Goal: Obtain resource: Download file/media

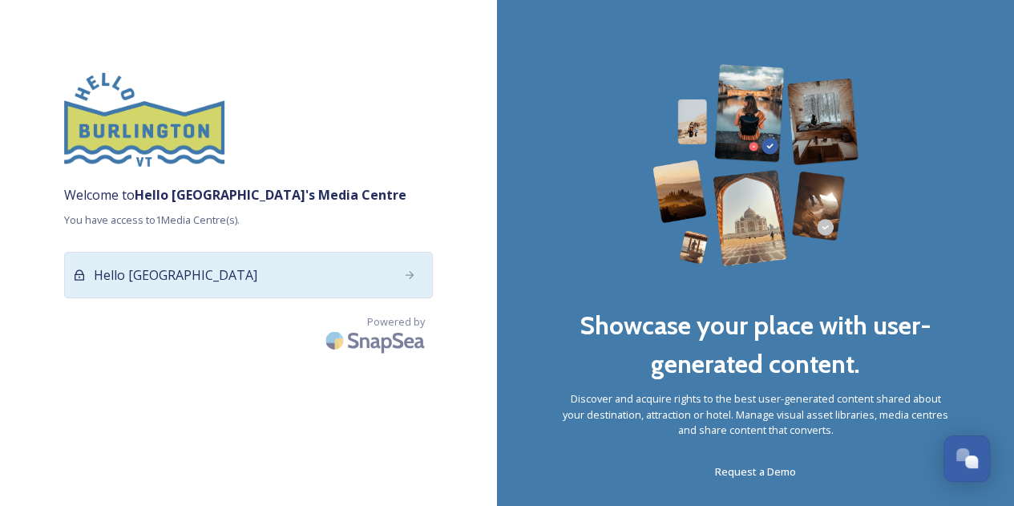
click at [186, 285] on div "Hello [GEOGRAPHIC_DATA]" at bounding box center [248, 275] width 369 height 47
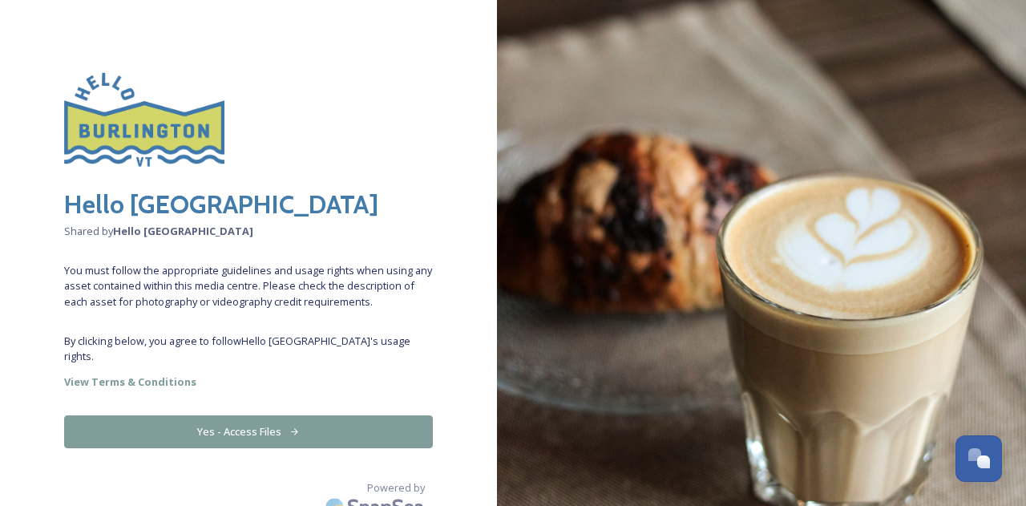
click at [281, 421] on button "Yes - Access Files" at bounding box center [248, 431] width 369 height 33
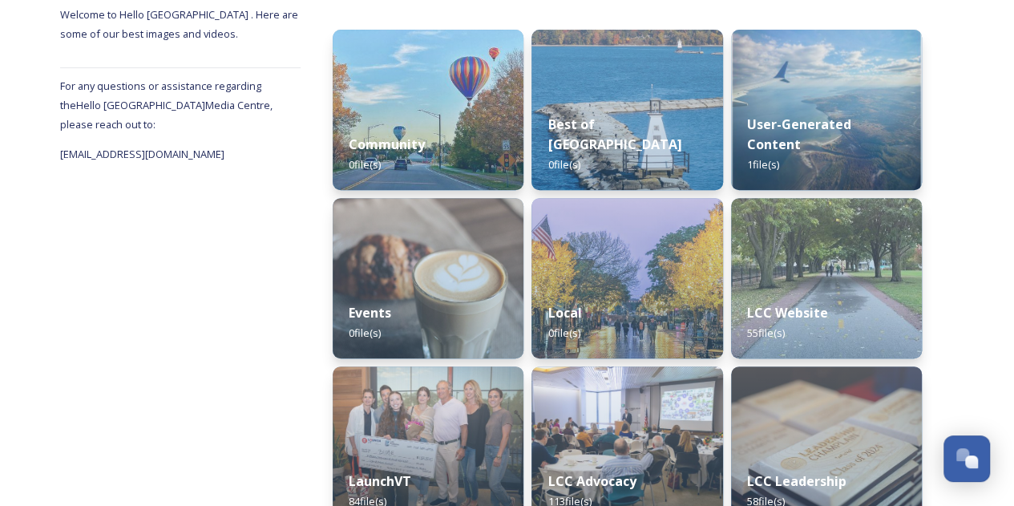
scroll to position [263, 0]
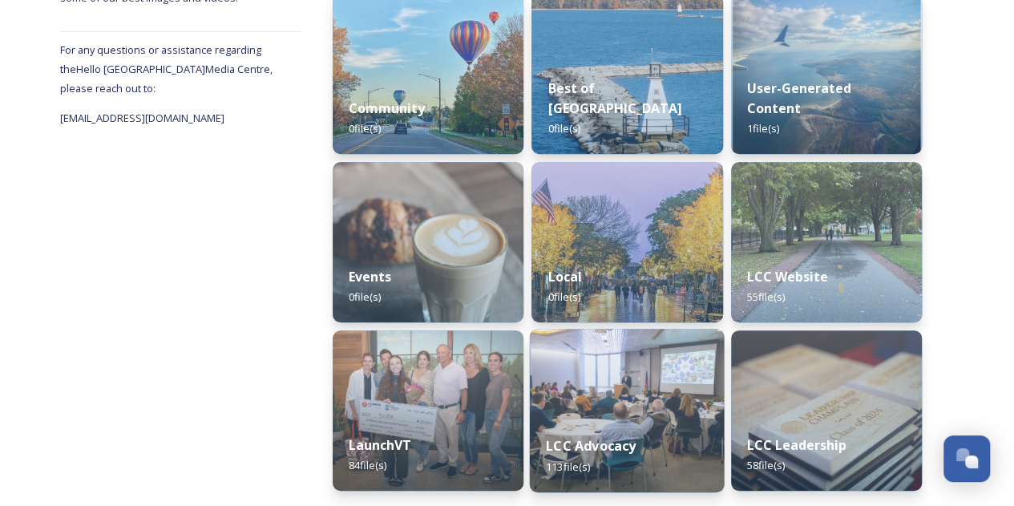
click at [620, 434] on div "LCC Advocacy 113 file(s)" at bounding box center [627, 455] width 195 height 73
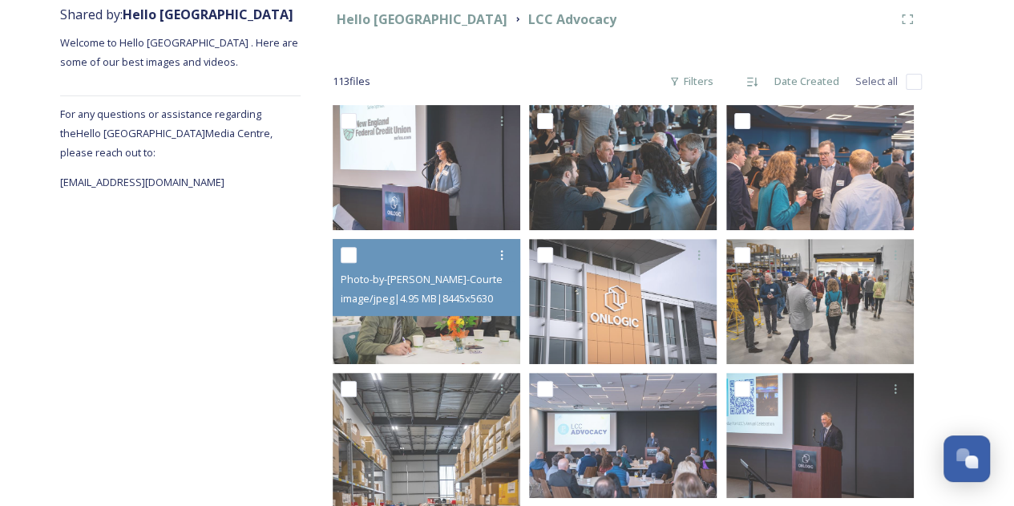
scroll to position [197, 0]
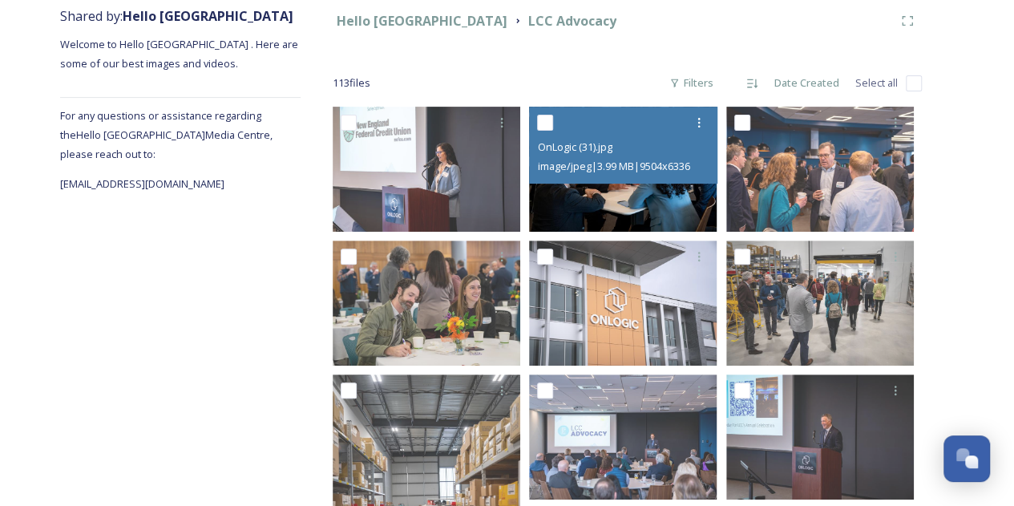
click at [548, 123] on input "checkbox" at bounding box center [545, 123] width 16 height 16
checkbox input "true"
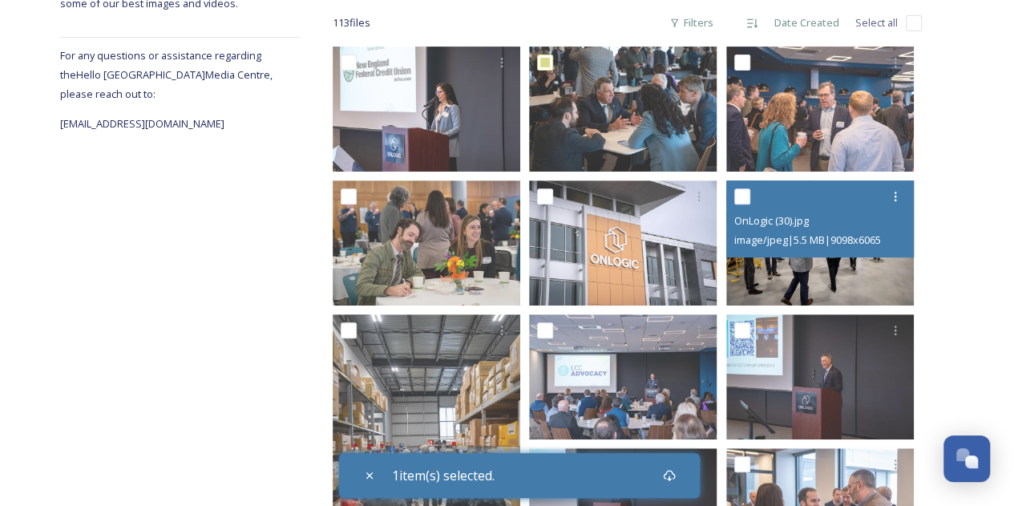
scroll to position [261, 0]
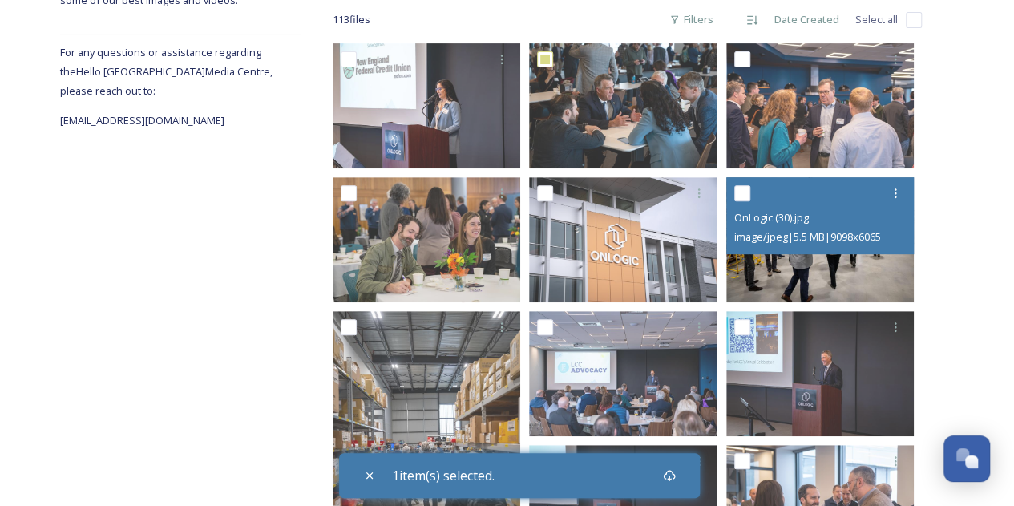
click at [742, 198] on input "checkbox" at bounding box center [742, 193] width 16 height 16
checkbox input "true"
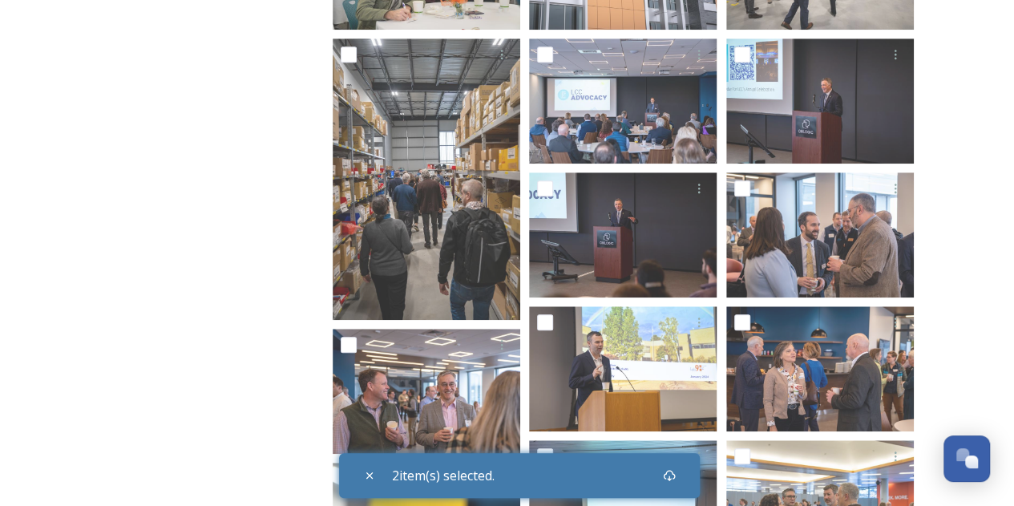
scroll to position [536, 0]
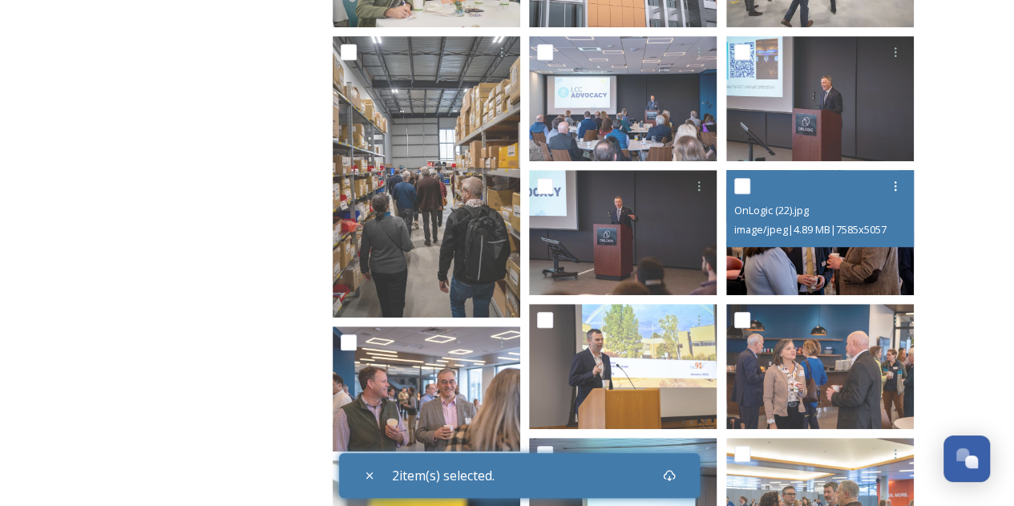
click at [745, 190] on input "checkbox" at bounding box center [742, 186] width 16 height 16
checkbox input "true"
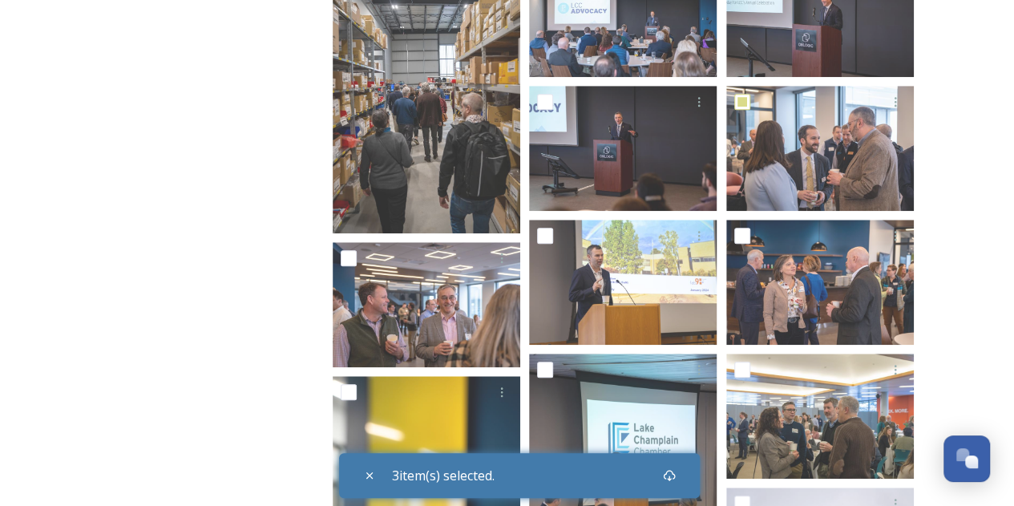
scroll to position [619, 0]
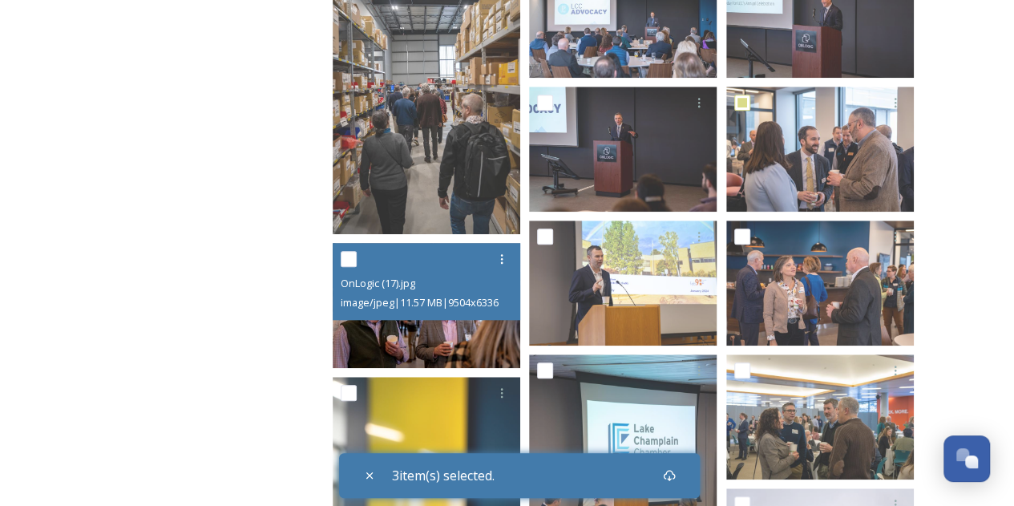
click at [349, 259] on input "checkbox" at bounding box center [349, 259] width 16 height 16
checkbox input "true"
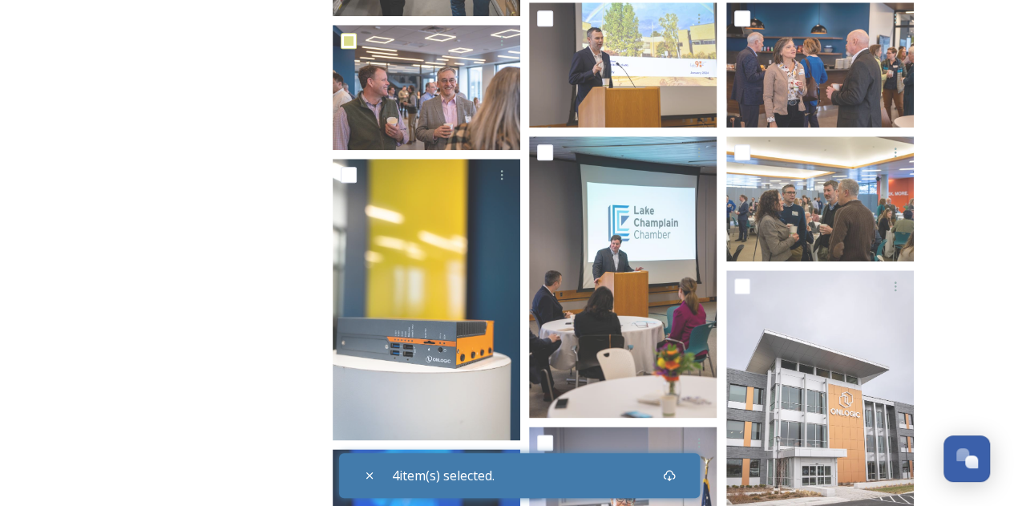
scroll to position [838, 0]
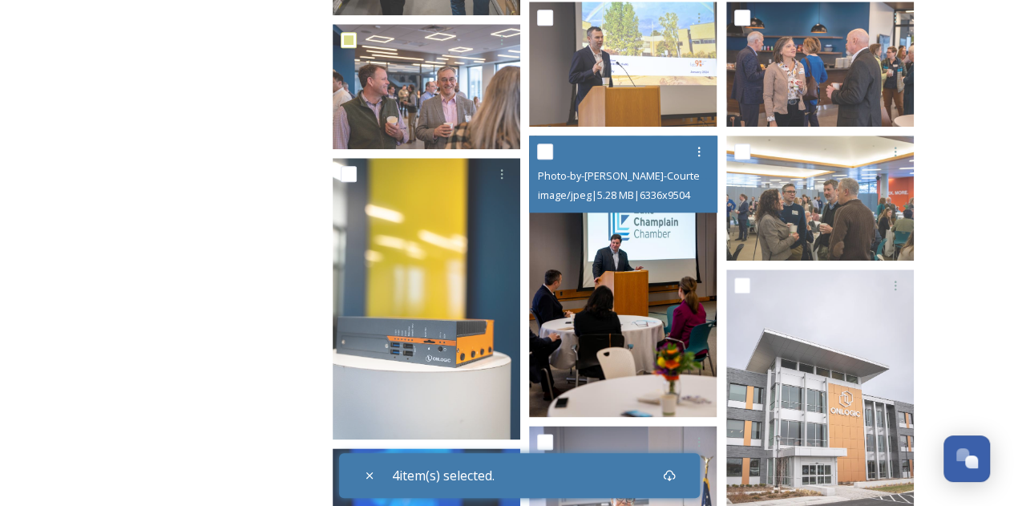
click at [548, 152] on input "checkbox" at bounding box center [545, 152] width 16 height 16
checkbox input "true"
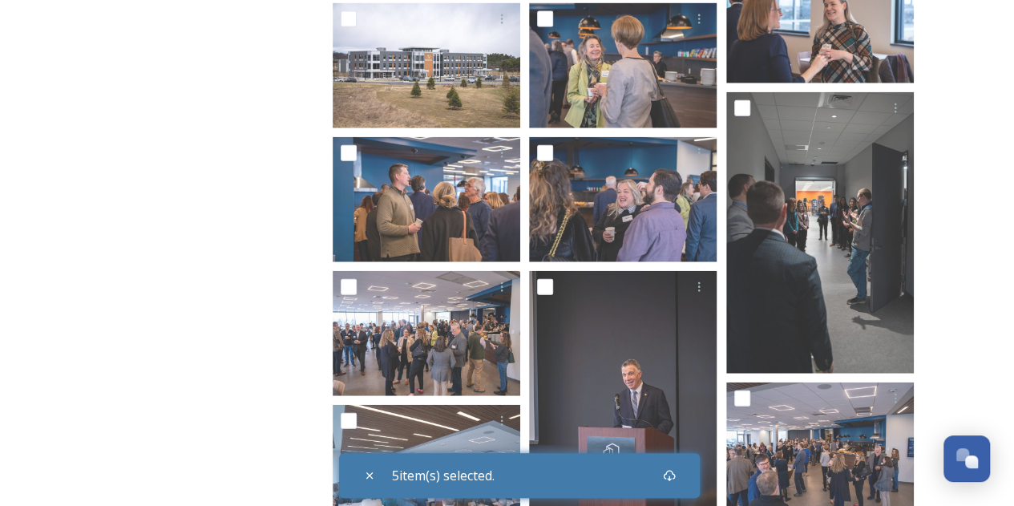
scroll to position [1850, 0]
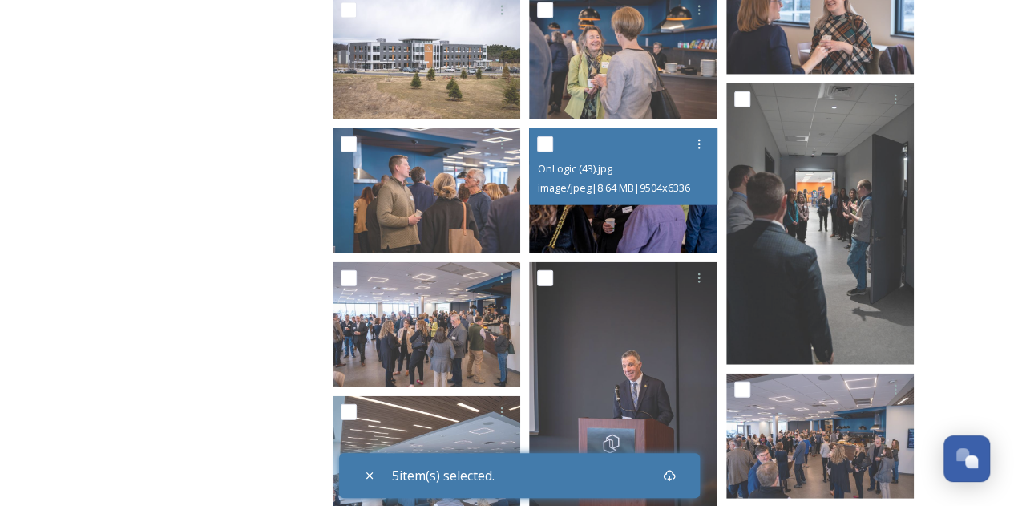
click at [544, 147] on input "checkbox" at bounding box center [545, 144] width 16 height 16
checkbox input "true"
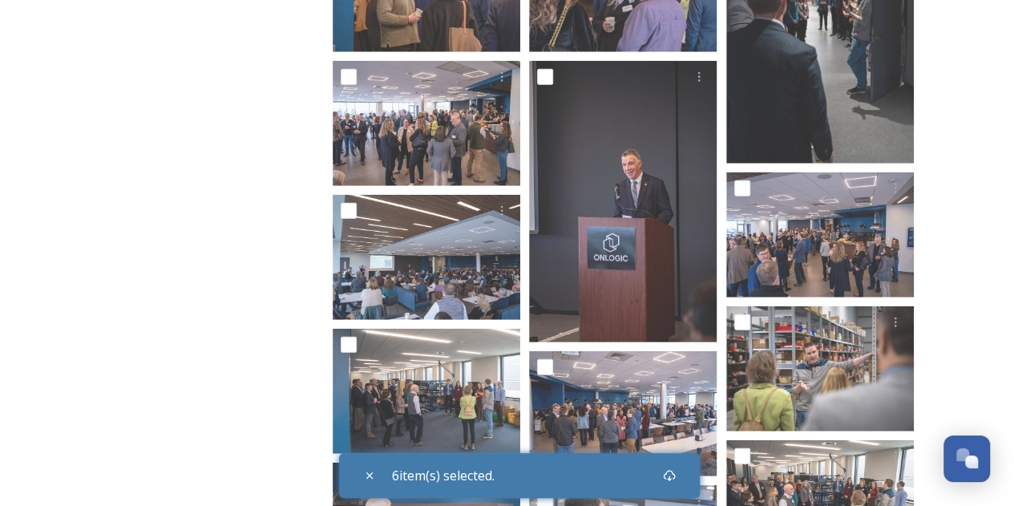
scroll to position [2058, 0]
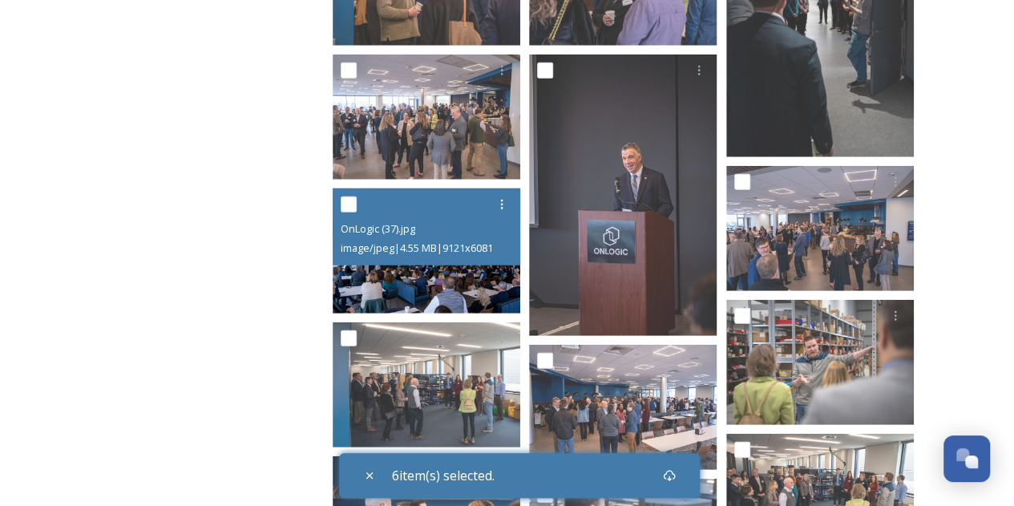
click at [348, 199] on input "checkbox" at bounding box center [349, 204] width 16 height 16
checkbox input "true"
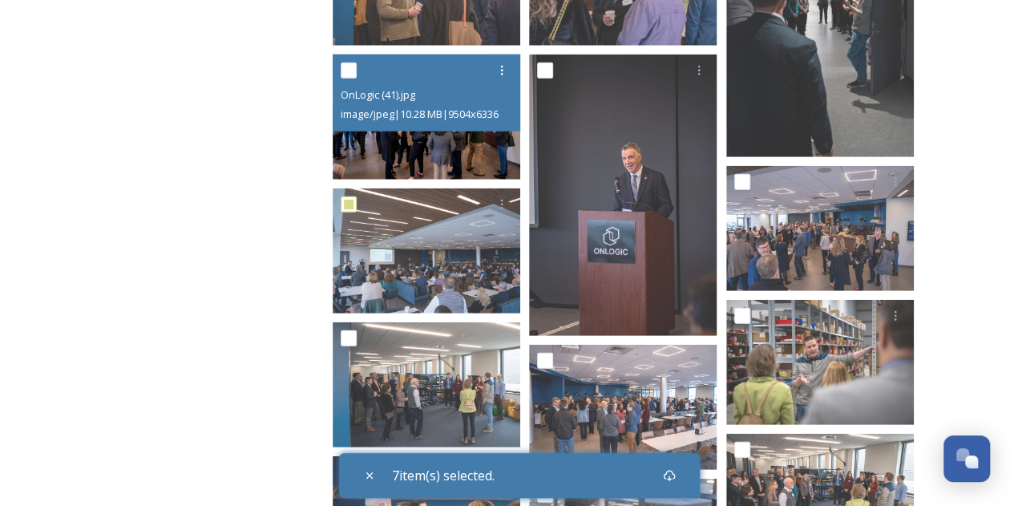
click at [350, 71] on input "checkbox" at bounding box center [349, 71] width 16 height 16
checkbox input "true"
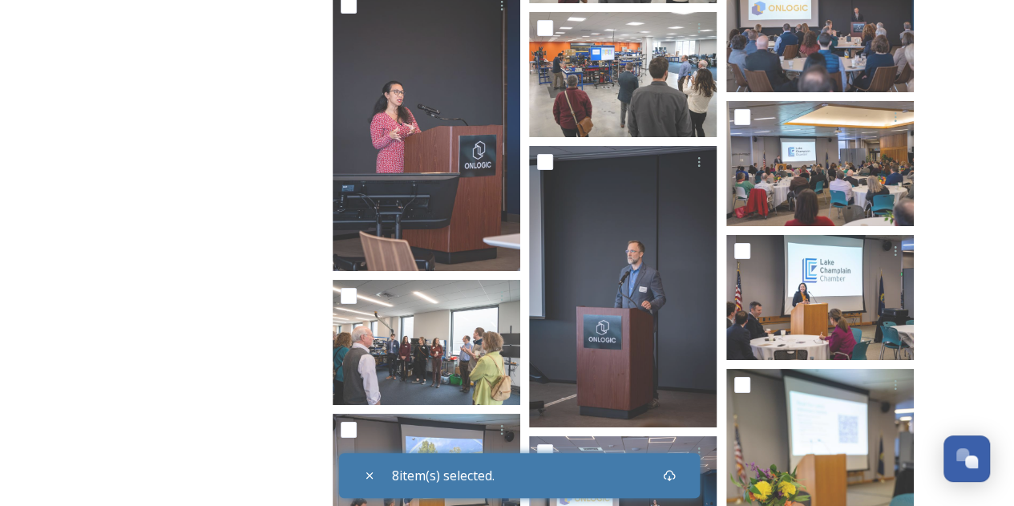
scroll to position [2924, 0]
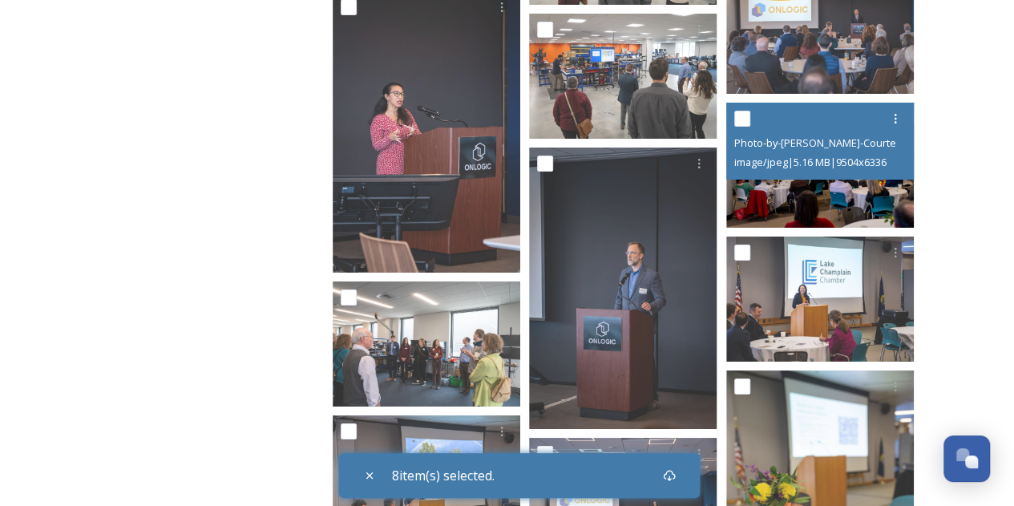
click at [743, 123] on input "checkbox" at bounding box center [742, 119] width 16 height 16
checkbox input "true"
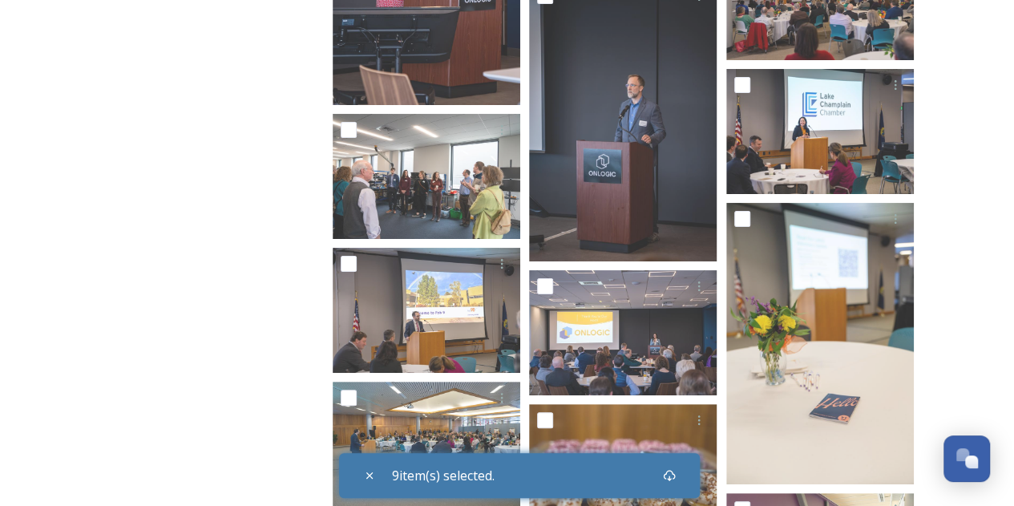
scroll to position [3093, 0]
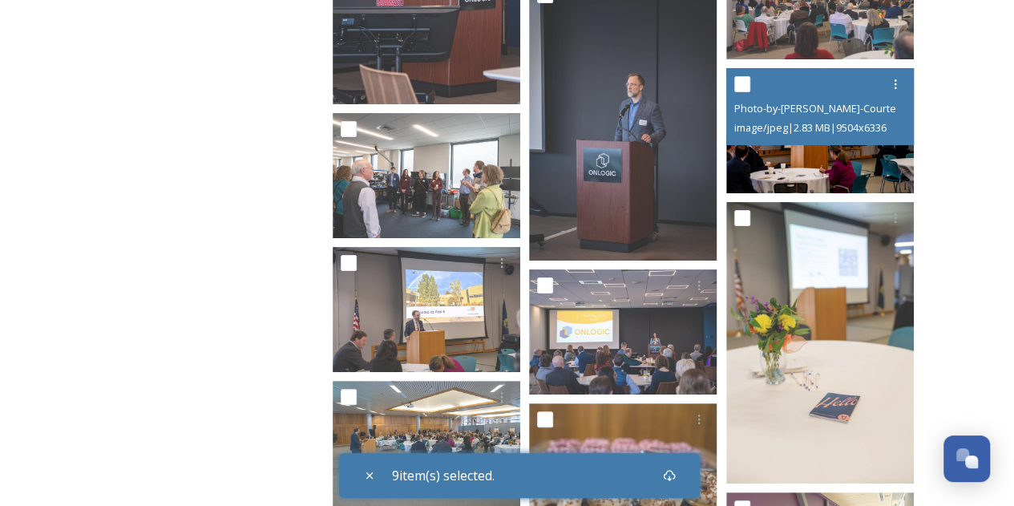
click at [749, 83] on input "checkbox" at bounding box center [742, 84] width 16 height 16
checkbox input "true"
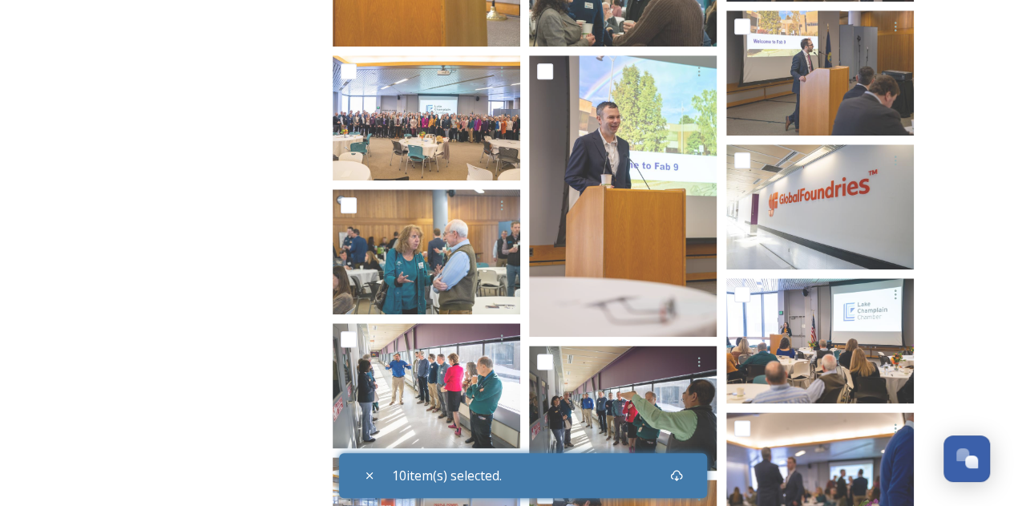
scroll to position [3852, 0]
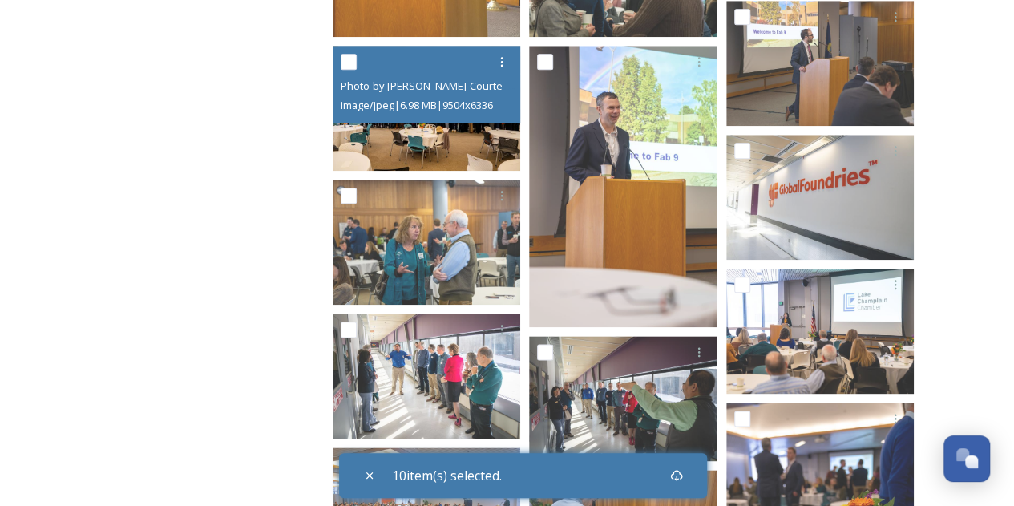
click at [351, 63] on input "checkbox" at bounding box center [349, 62] width 16 height 16
checkbox input "true"
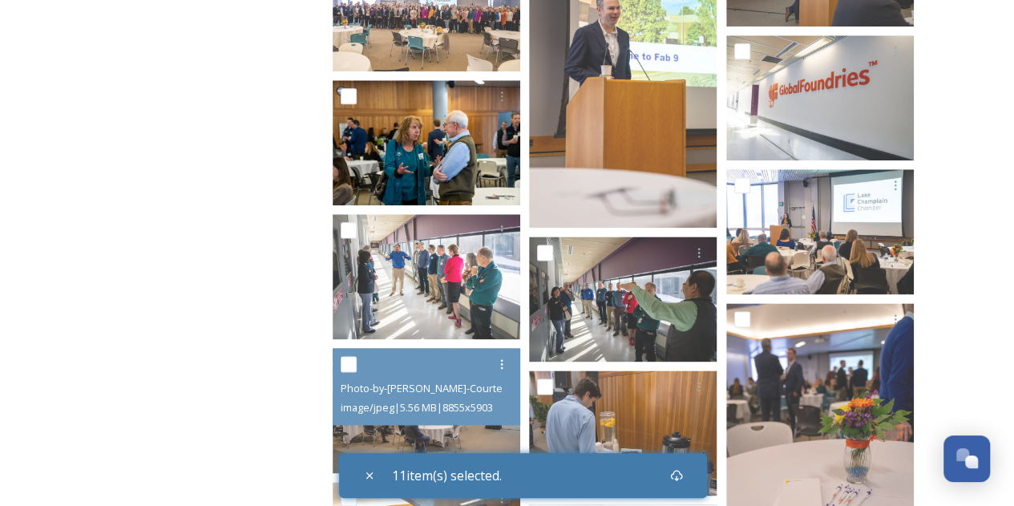
scroll to position [4046, 0]
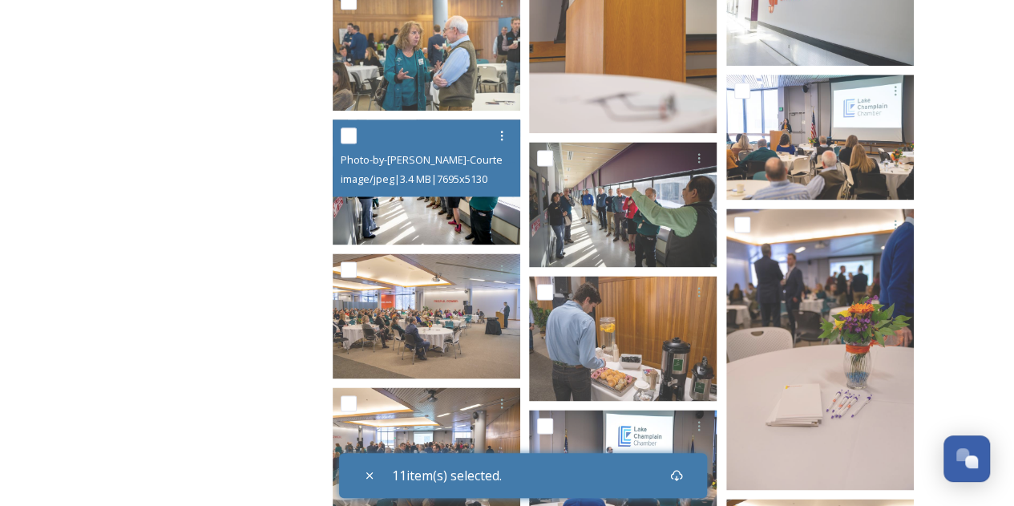
click at [351, 132] on input "checkbox" at bounding box center [349, 135] width 16 height 16
checkbox input "true"
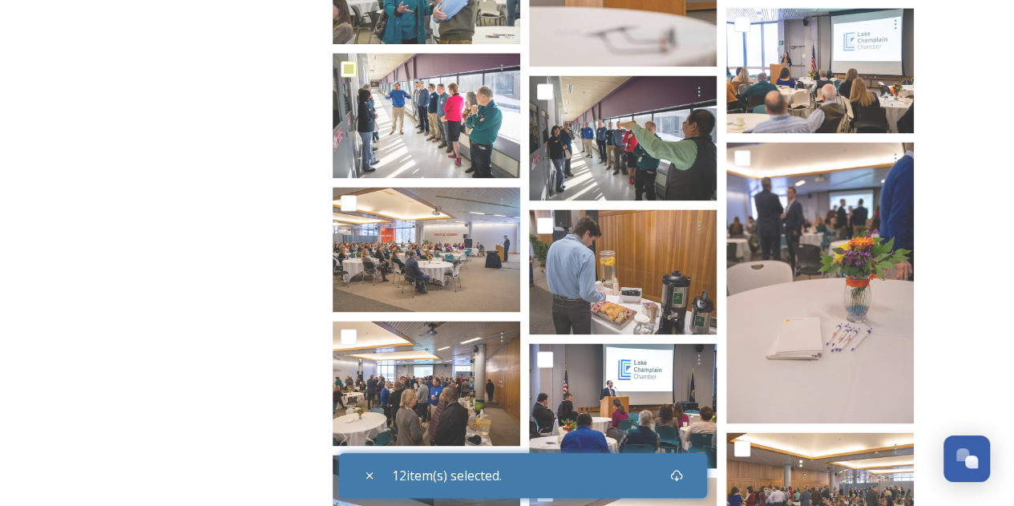
scroll to position [4116, 0]
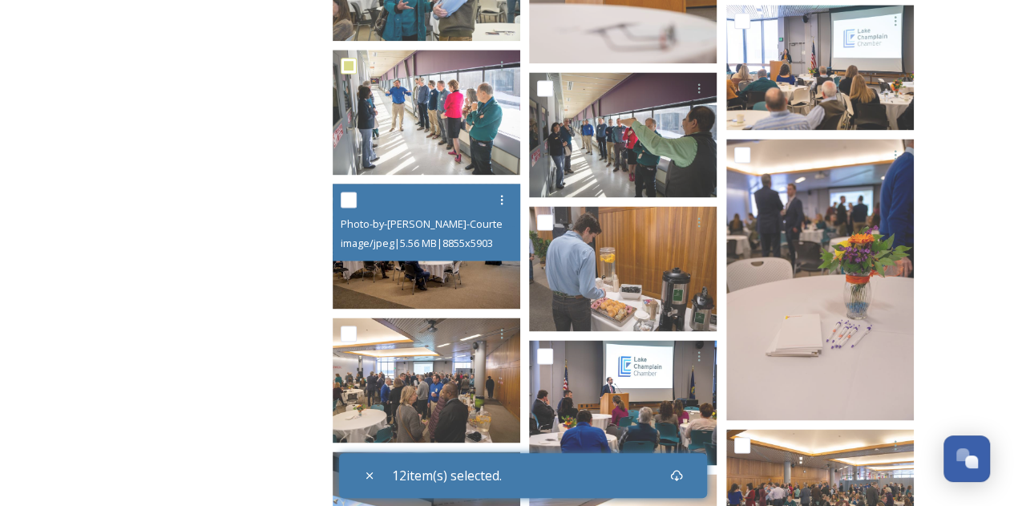
click at [348, 204] on input "checkbox" at bounding box center [349, 200] width 16 height 16
checkbox input "true"
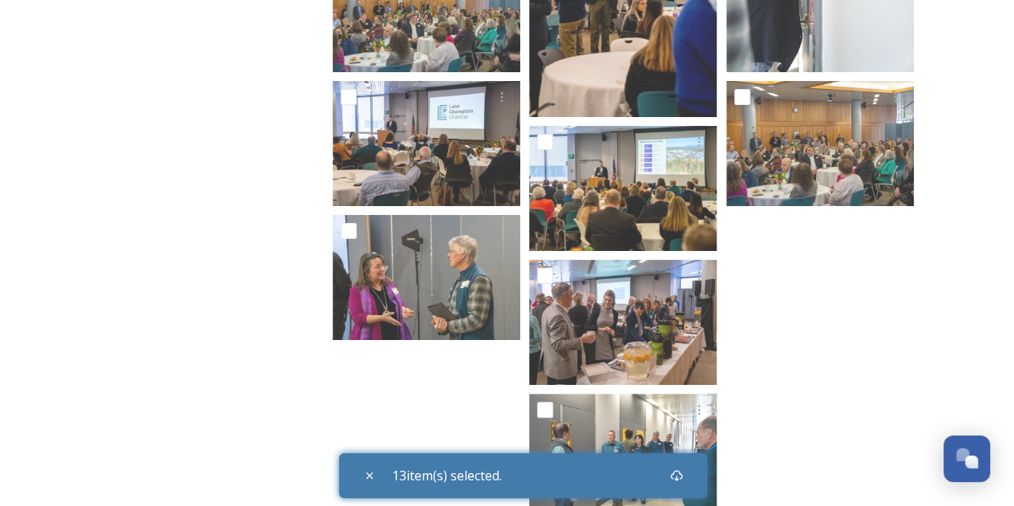
scroll to position [6139, 0]
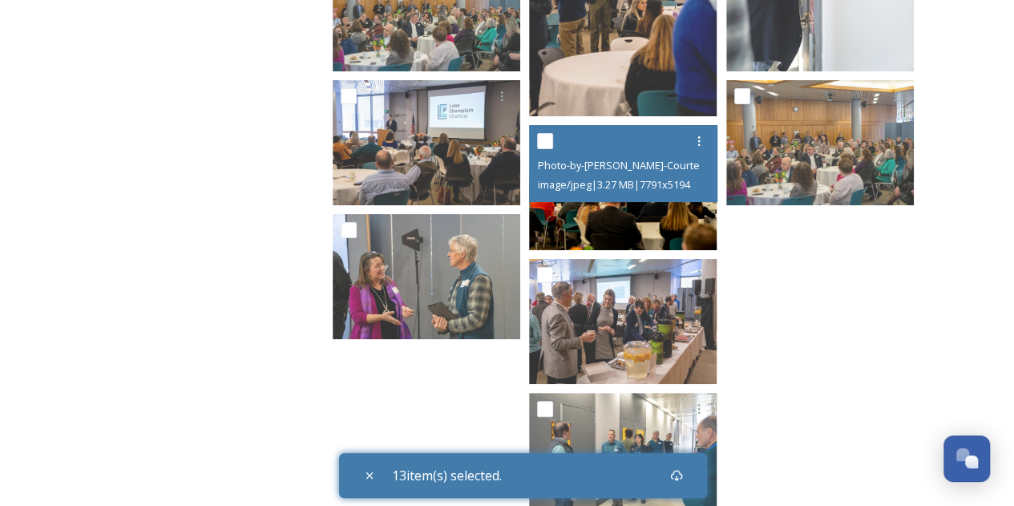
click at [542, 136] on input "checkbox" at bounding box center [545, 141] width 16 height 16
checkbox input "true"
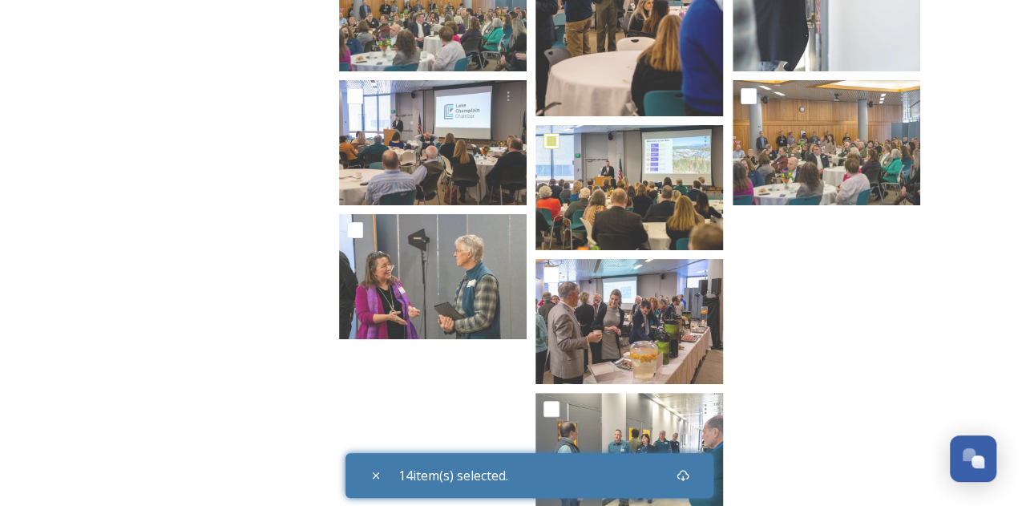
scroll to position [6320, 0]
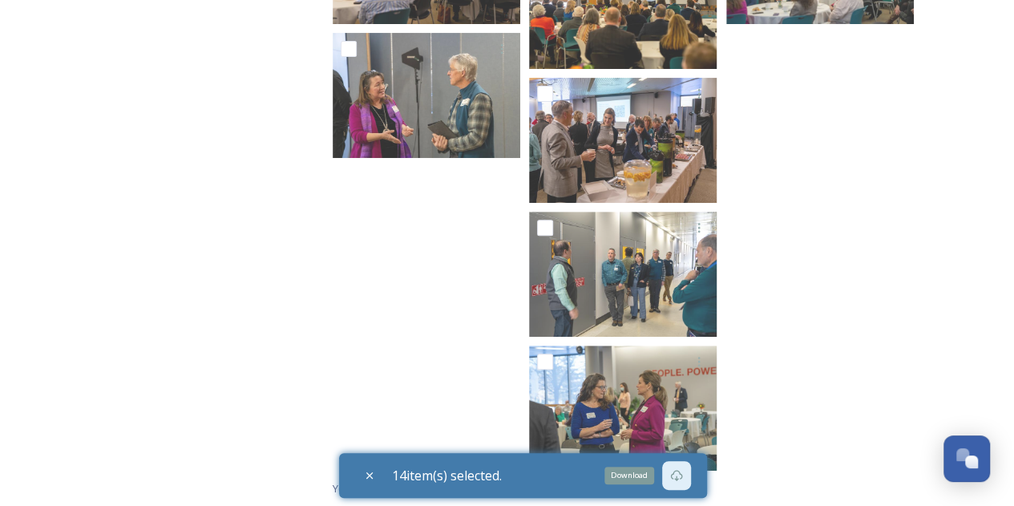
click at [682, 474] on icon at bounding box center [676, 475] width 12 height 11
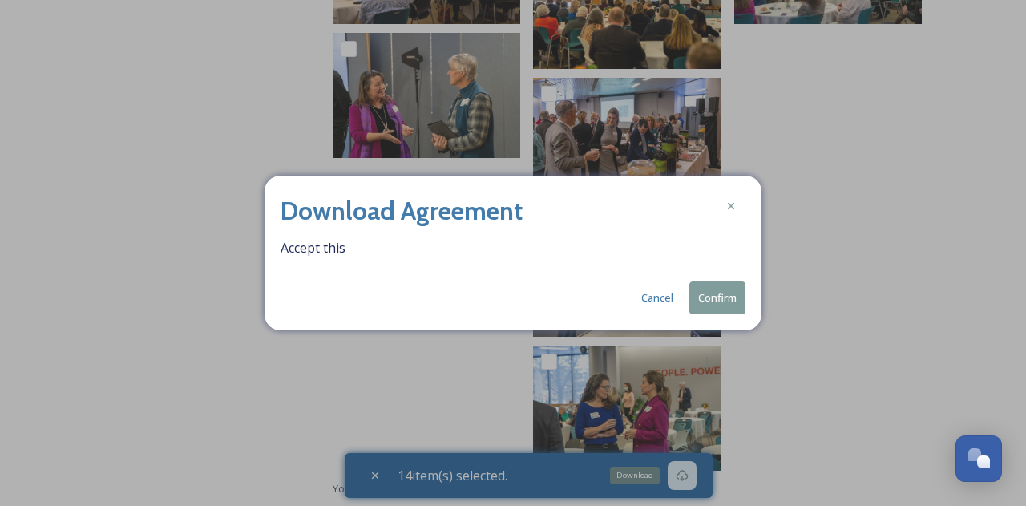
click at [725, 299] on button "Confirm" at bounding box center [718, 297] width 56 height 33
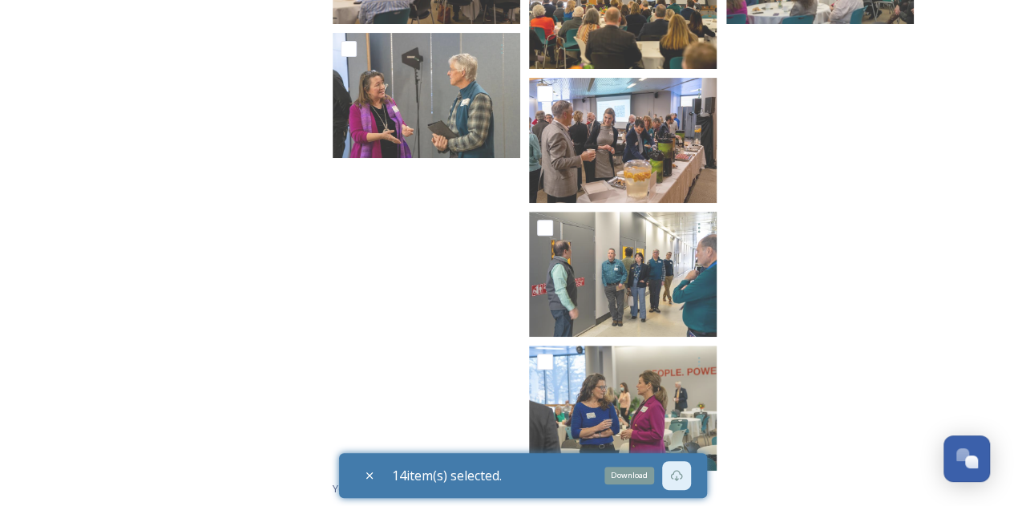
click at [681, 479] on icon at bounding box center [676, 475] width 12 height 11
